Goal: Navigation & Orientation: Find specific page/section

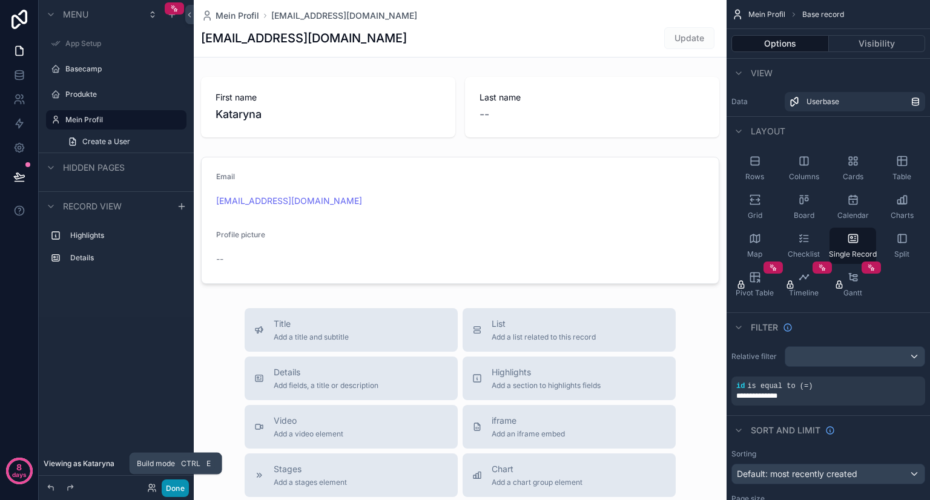
click at [184, 489] on button "Done" at bounding box center [175, 489] width 27 height 18
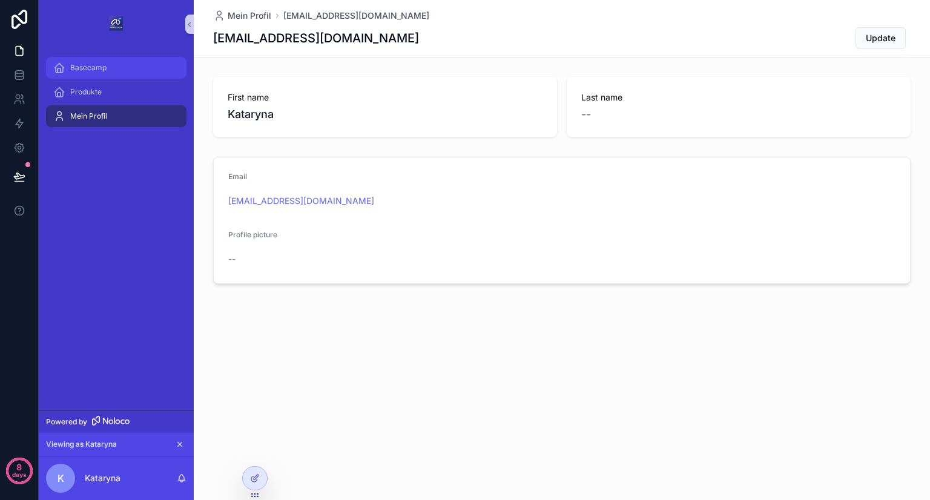
click at [101, 65] on span "Basecamp" at bounding box center [88, 68] width 36 height 10
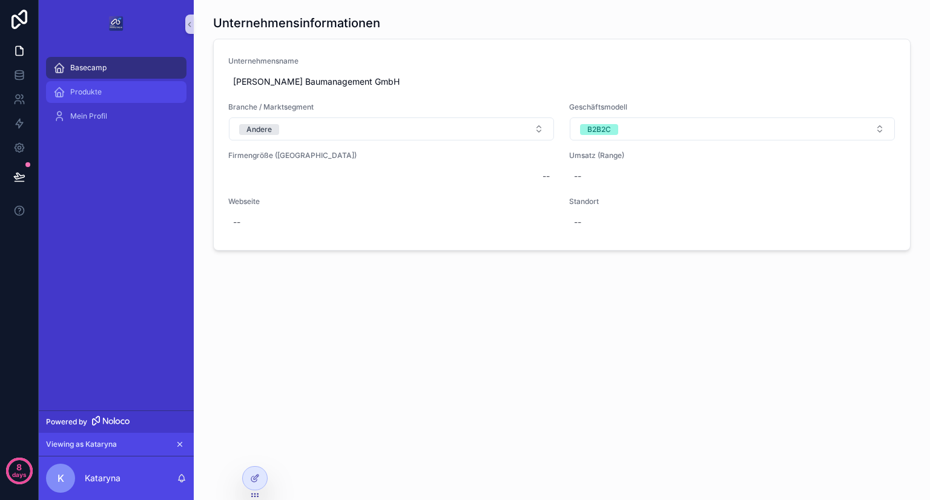
click at [108, 90] on div "Produkte" at bounding box center [116, 91] width 126 height 19
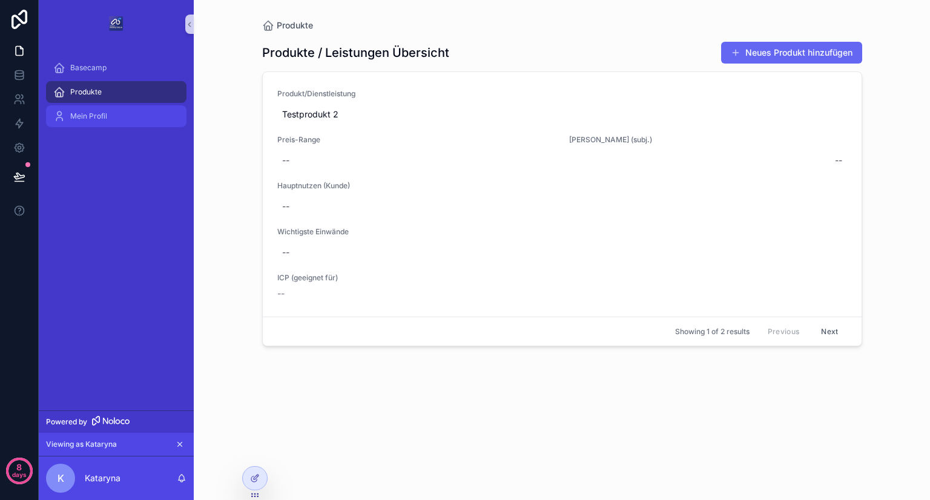
click at [107, 114] on div "Mein Profil" at bounding box center [116, 116] width 126 height 19
